Goal: Task Accomplishment & Management: Use online tool/utility

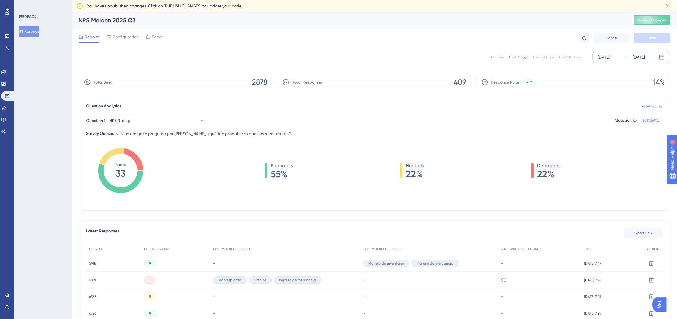
click at [608, 55] on div "[DATE]" at bounding box center [603, 57] width 12 height 7
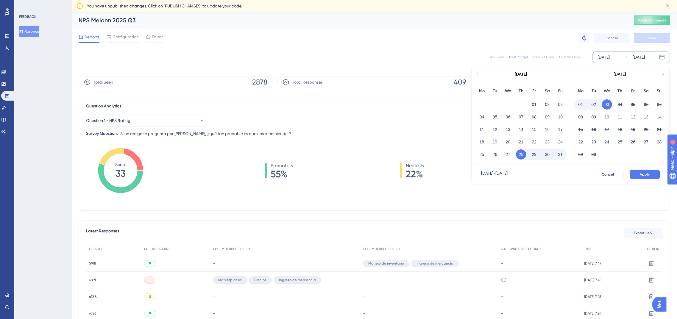
click at [529, 100] on div "01" at bounding box center [533, 104] width 13 height 11
click at [534, 105] on button "01" at bounding box center [534, 104] width 10 height 10
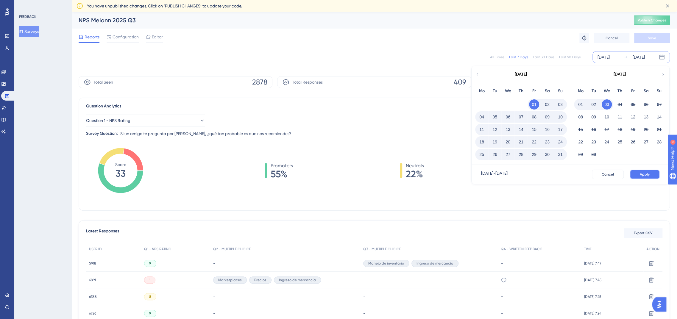
click at [642, 177] on button "Apply" at bounding box center [644, 175] width 30 height 10
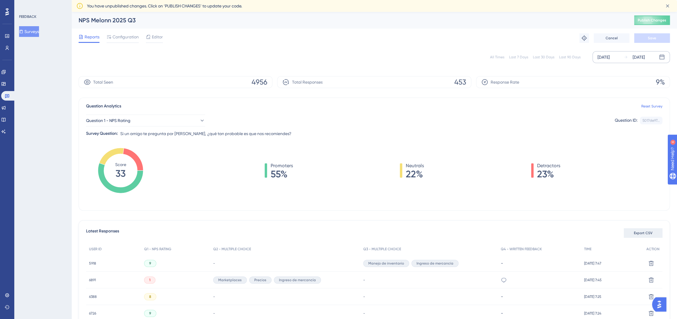
click at [637, 232] on span "Export CSV" at bounding box center [643, 233] width 19 height 5
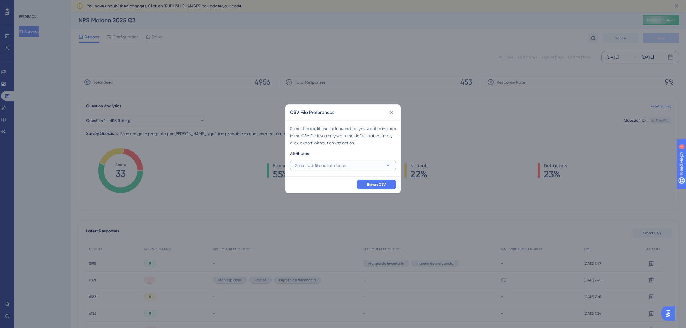
click at [343, 171] on button "Select additional attributes" at bounding box center [343, 166] width 106 height 12
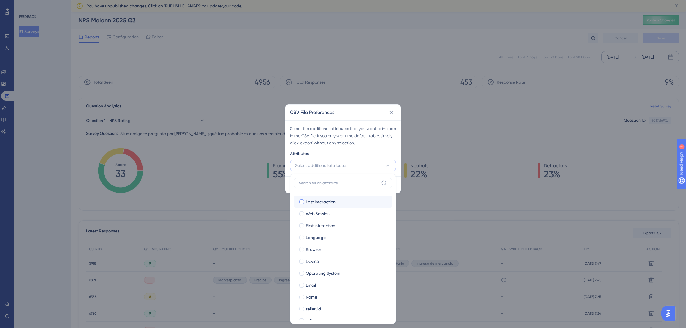
click at [320, 203] on span "Last Interaction" at bounding box center [321, 201] width 30 height 7
checkbox input "true"
drag, startPoint x: 317, startPoint y: 210, endPoint x: 316, endPoint y: 223, distance: 13.1
click at [316, 223] on div "Last Interaction Last Interaction Web Session Web Session First Interaction Fir…" at bounding box center [343, 267] width 98 height 143
drag, startPoint x: 316, startPoint y: 223, endPoint x: 312, endPoint y: 212, distance: 11.9
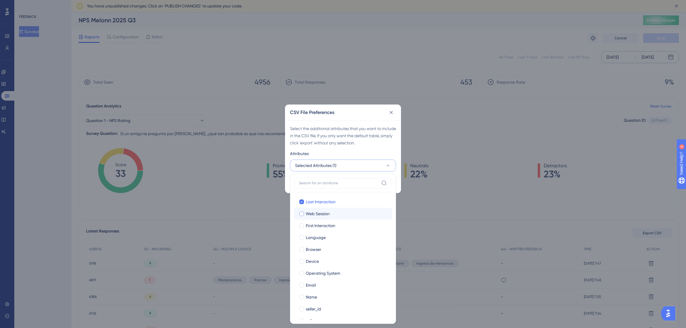
click at [312, 212] on div "Last Interaction Last Interaction Web Session Web Session First Interaction Fir…" at bounding box center [343, 267] width 98 height 143
click at [312, 212] on span "Web Session" at bounding box center [318, 213] width 24 height 7
checkbox input "true"
click at [299, 228] on div at bounding box center [301, 226] width 6 height 6
checkbox input "true"
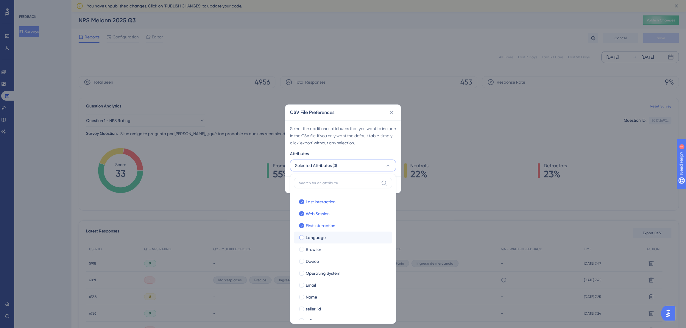
click at [300, 239] on div at bounding box center [301, 237] width 5 height 5
checkbox input "true"
click at [300, 249] on div at bounding box center [301, 249] width 5 height 5
checkbox input "true"
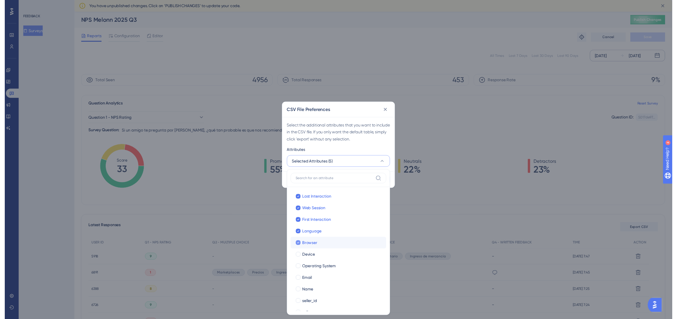
scroll to position [22, 0]
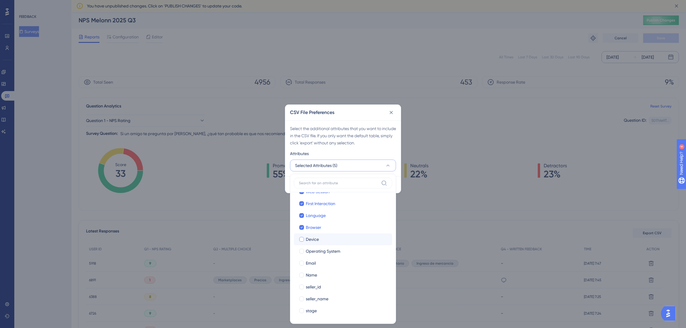
click at [302, 240] on div at bounding box center [301, 239] width 5 height 5
checkbox input "true"
click at [303, 254] on label "Operating System" at bounding box center [342, 251] width 89 height 7
checkbox input "true"
click at [302, 261] on div at bounding box center [301, 263] width 5 height 5
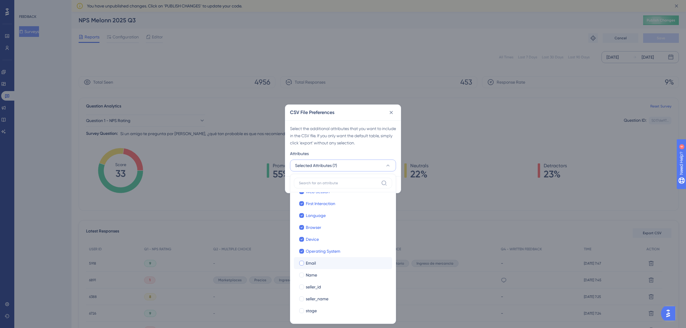
checkbox input "true"
click at [303, 272] on label "Name" at bounding box center [342, 274] width 89 height 7
checkbox input "true"
click at [303, 287] on div at bounding box center [301, 286] width 5 height 5
checkbox input "true"
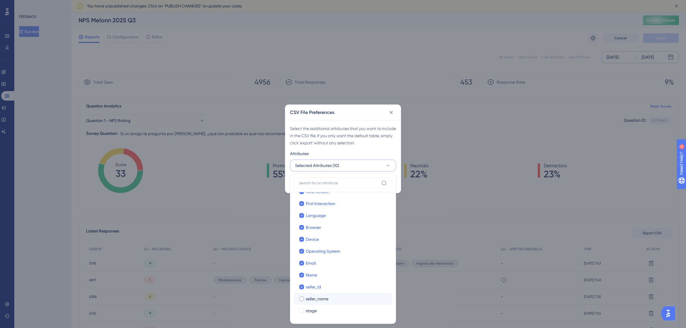
click at [302, 298] on div at bounding box center [301, 298] width 5 height 5
checkbox input "true"
click at [302, 306] on label "stage stage" at bounding box center [343, 311] width 98 height 12
click at [302, 319] on input "stage" at bounding box center [301, 333] width 0 height 0
checkbox input "false"
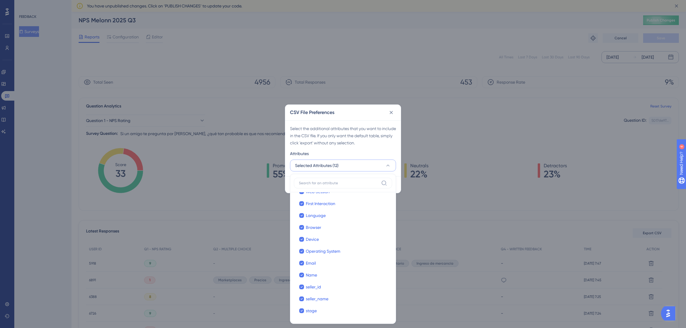
click at [350, 155] on div "Attributes" at bounding box center [343, 155] width 106 height 10
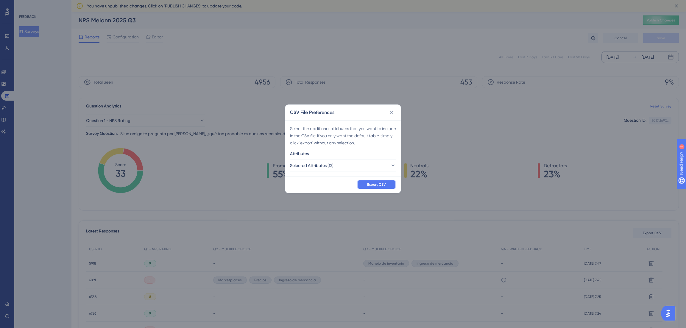
click at [370, 184] on span "Export CSV" at bounding box center [376, 184] width 19 height 5
